Goal: Information Seeking & Learning: Learn about a topic

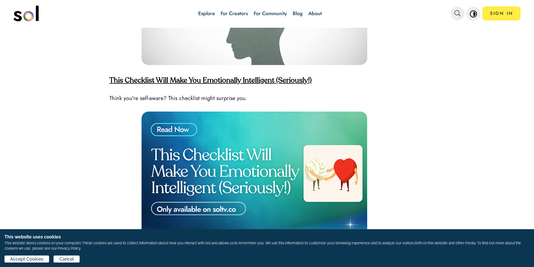
scroll to position [1543, 0]
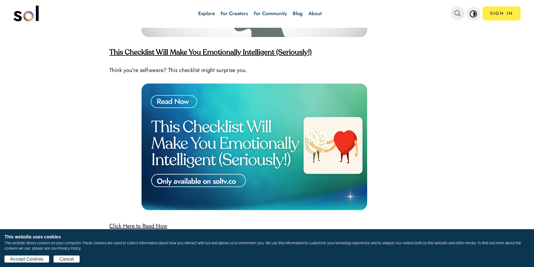
click at [182, 49] on strong "This Checklist Will Make You Emotionally Intelligent (Seriously!)" at bounding box center [210, 52] width 202 height 7
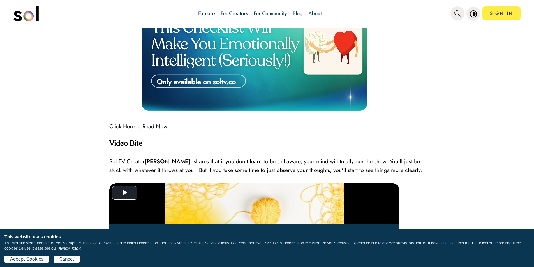
scroll to position [1655, 0]
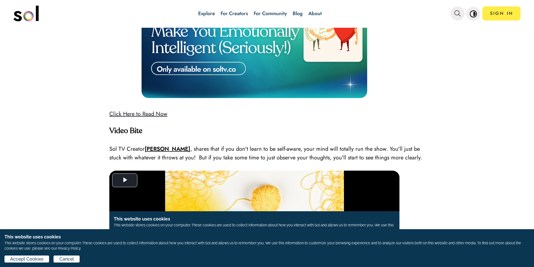
click at [136, 110] on link "Click Here to Read Now" at bounding box center [138, 114] width 58 height 8
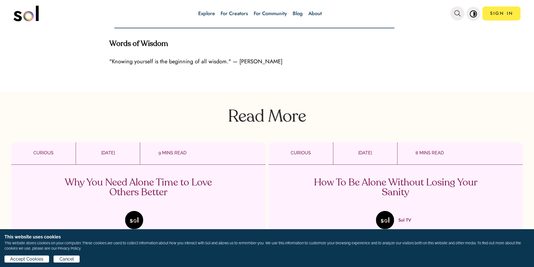
scroll to position [1879, 0]
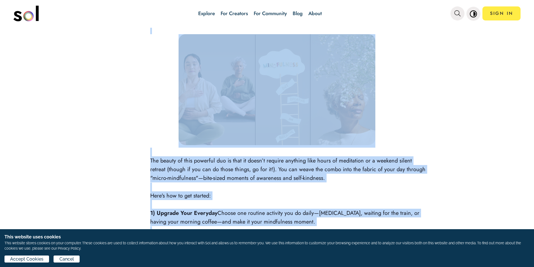
scroll to position [989, 0]
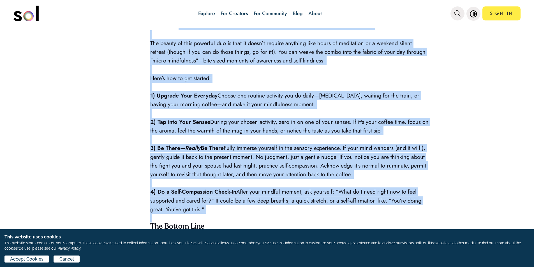
drag, startPoint x: 150, startPoint y: 79, endPoint x: 324, endPoint y: 210, distance: 217.9
copy div "So, How Do We Actually Be Mindful? The beauty of this powerful duo is that it d…"
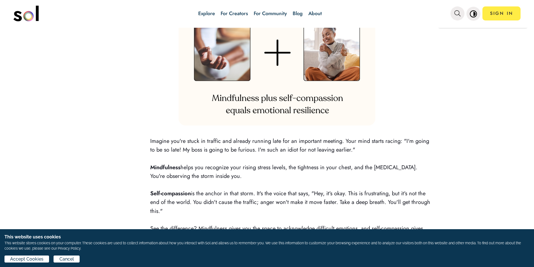
scroll to position [541, 0]
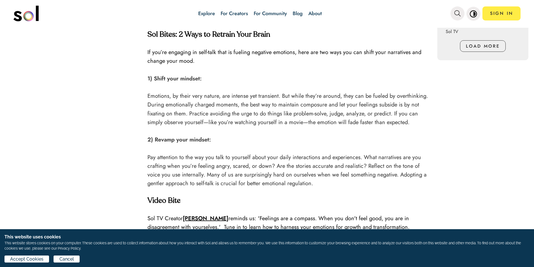
scroll to position [589, 0]
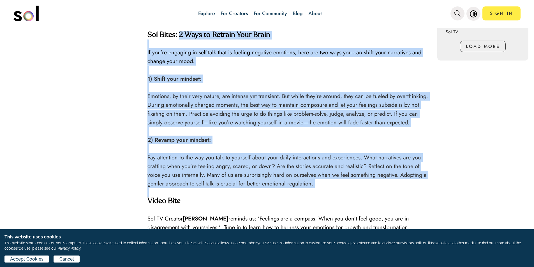
drag, startPoint x: 178, startPoint y: 35, endPoint x: 394, endPoint y: 186, distance: 263.6
click at [394, 186] on div "What Stories Are You Telling Yourself? I want to pass along a bit of knowledge …" at bounding box center [290, 25] width 284 height 797
copy div "2 Ways to Retrain Your Brain If you’re engaging in self-talk that is fueling ne…"
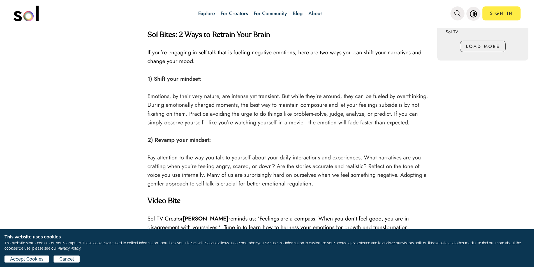
click at [370, 211] on p at bounding box center [290, 210] width 284 height 9
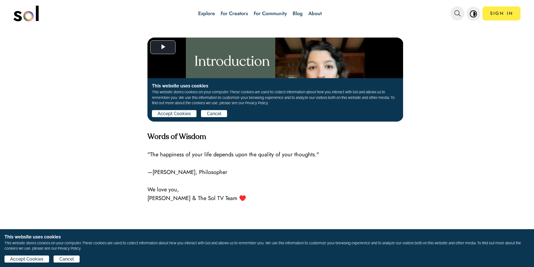
scroll to position [785, 0]
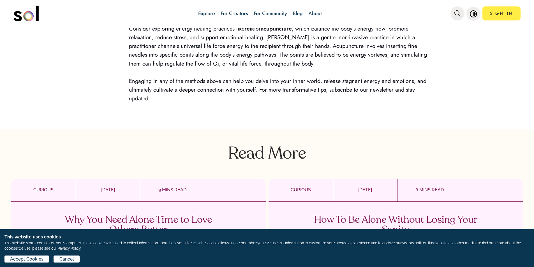
scroll to position [1179, 0]
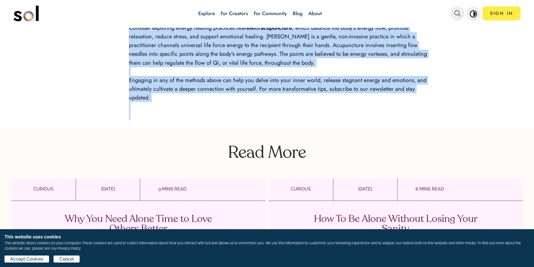
drag, startPoint x: 130, startPoint y: 139, endPoint x: 332, endPoint y: 125, distance: 203.0
copy div "Here are five original self-care frameworks that you can implement today: 1) Em…"
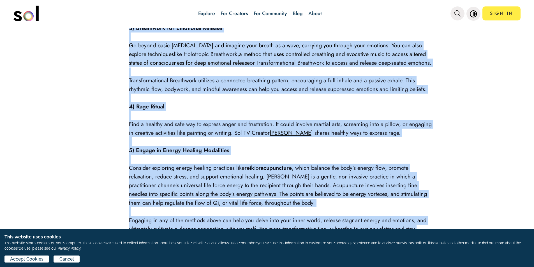
scroll to position [1151, 0]
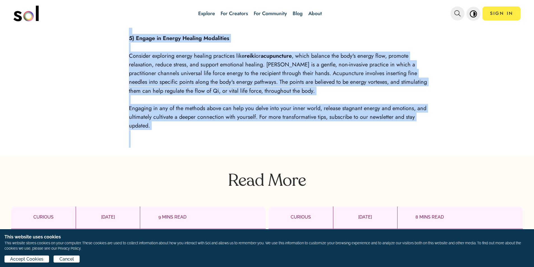
click at [196, 148] on p at bounding box center [280, 143] width 303 height 9
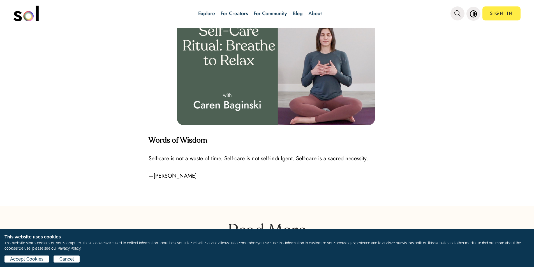
scroll to position [1290, 0]
